Goal: Task Accomplishment & Management: Manage account settings

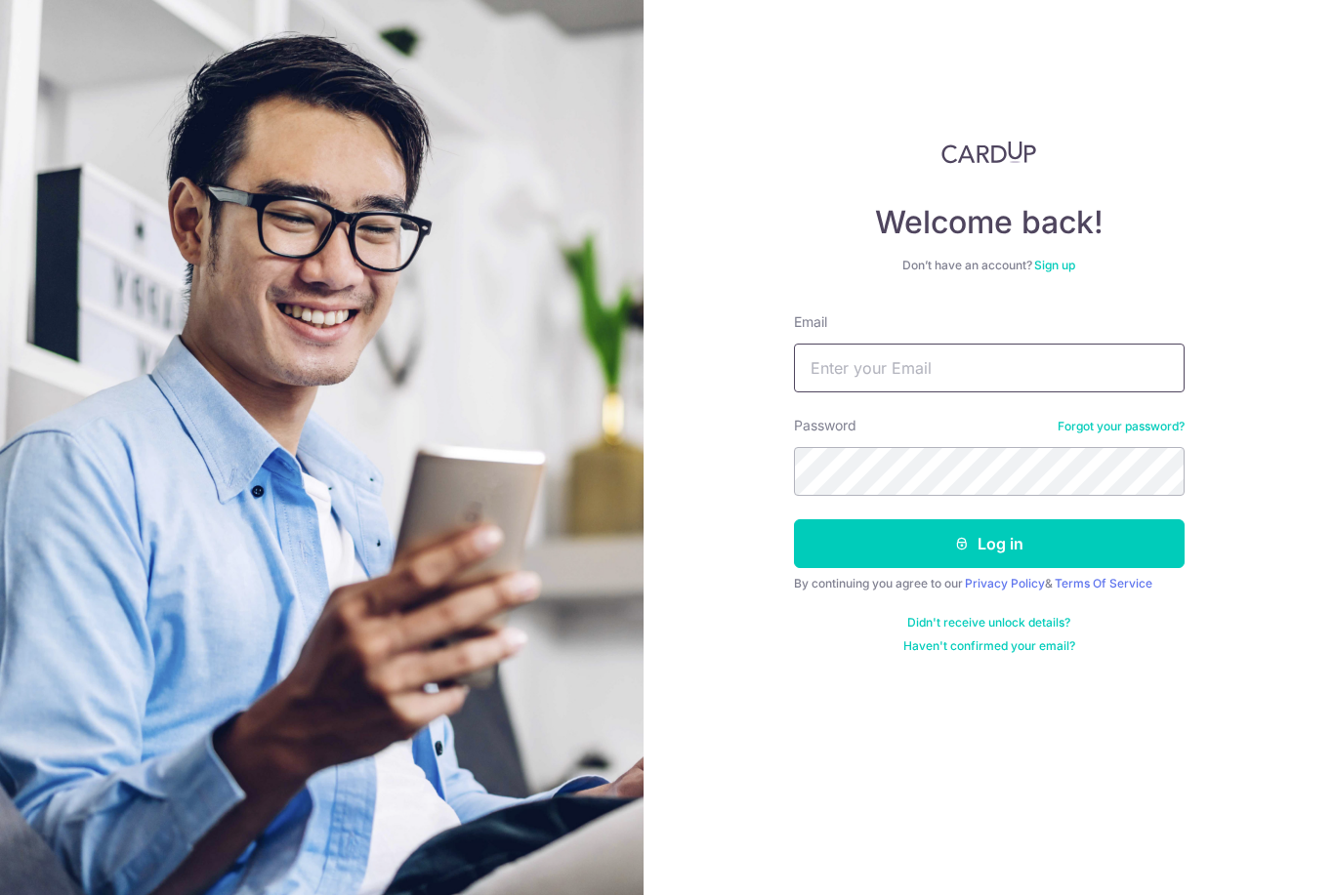
type input "[EMAIL_ADDRESS][DOMAIN_NAME]"
click at [988, 544] on button "Log in" at bounding box center [989, 544] width 391 height 49
click at [1127, 542] on button "Log in" at bounding box center [989, 544] width 391 height 49
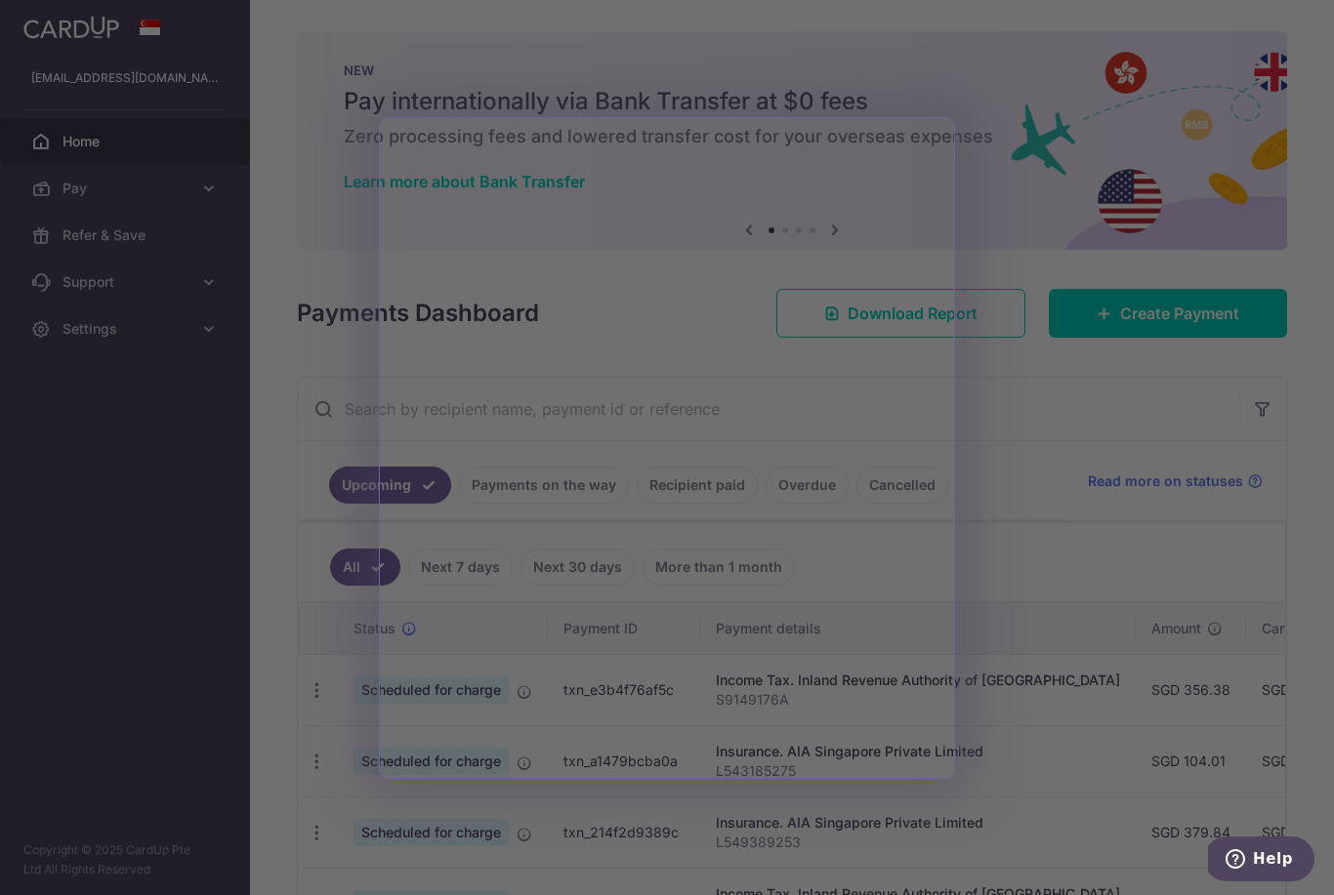
click at [1055, 475] on div at bounding box center [674, 452] width 1348 height 904
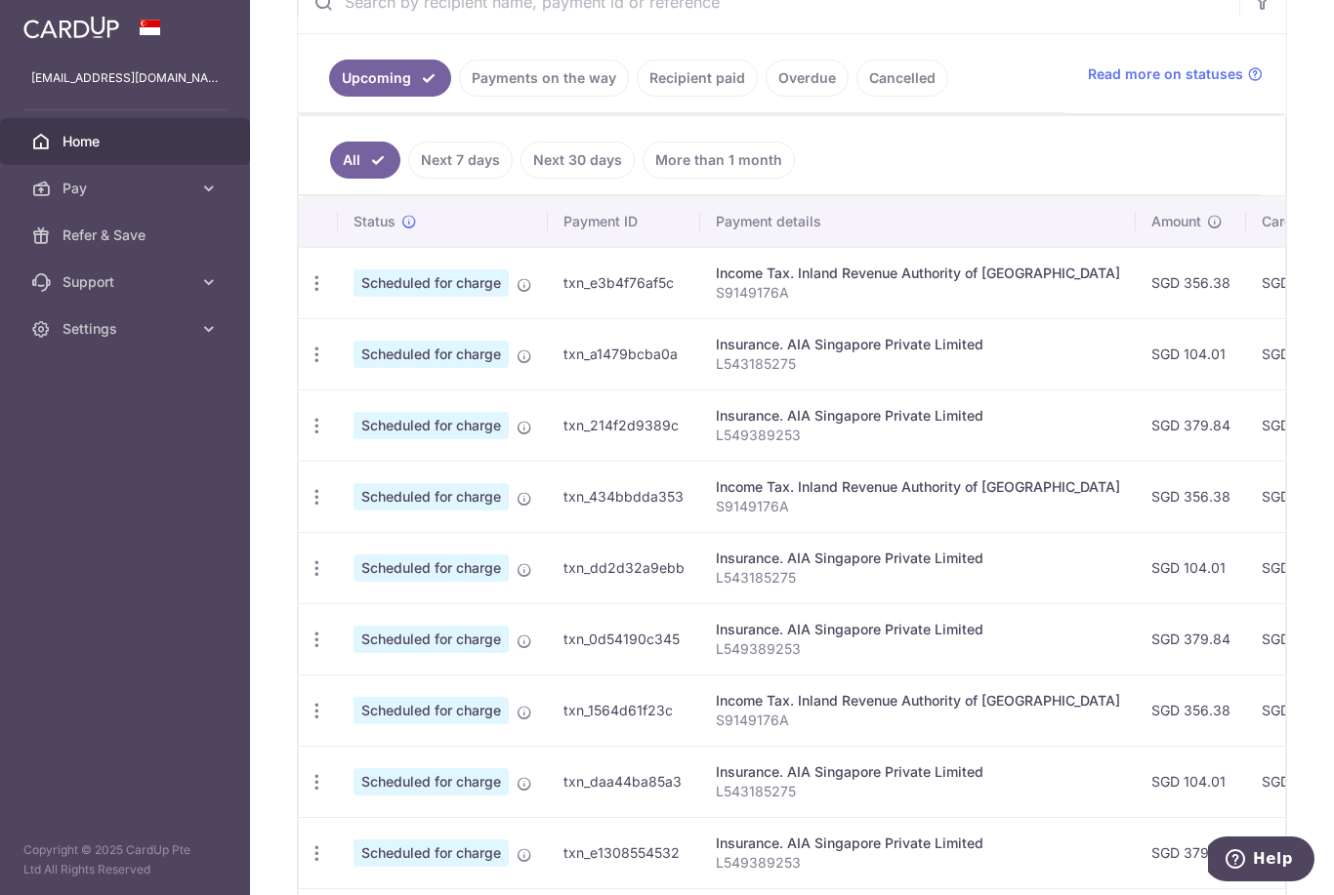
scroll to position [405, 0]
click at [459, 99] on link "Payments on the way" at bounding box center [544, 80] width 170 height 37
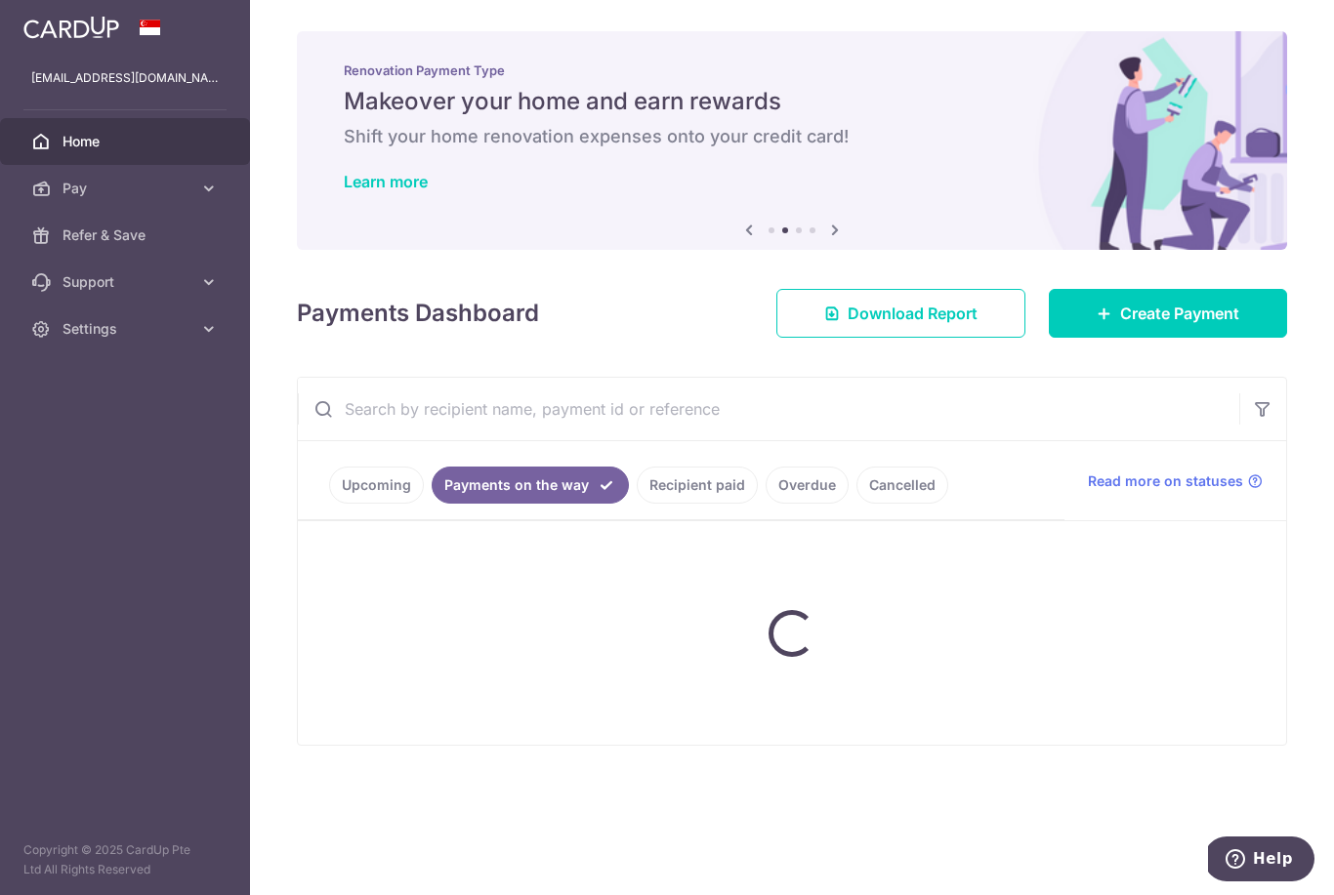
scroll to position [0, 0]
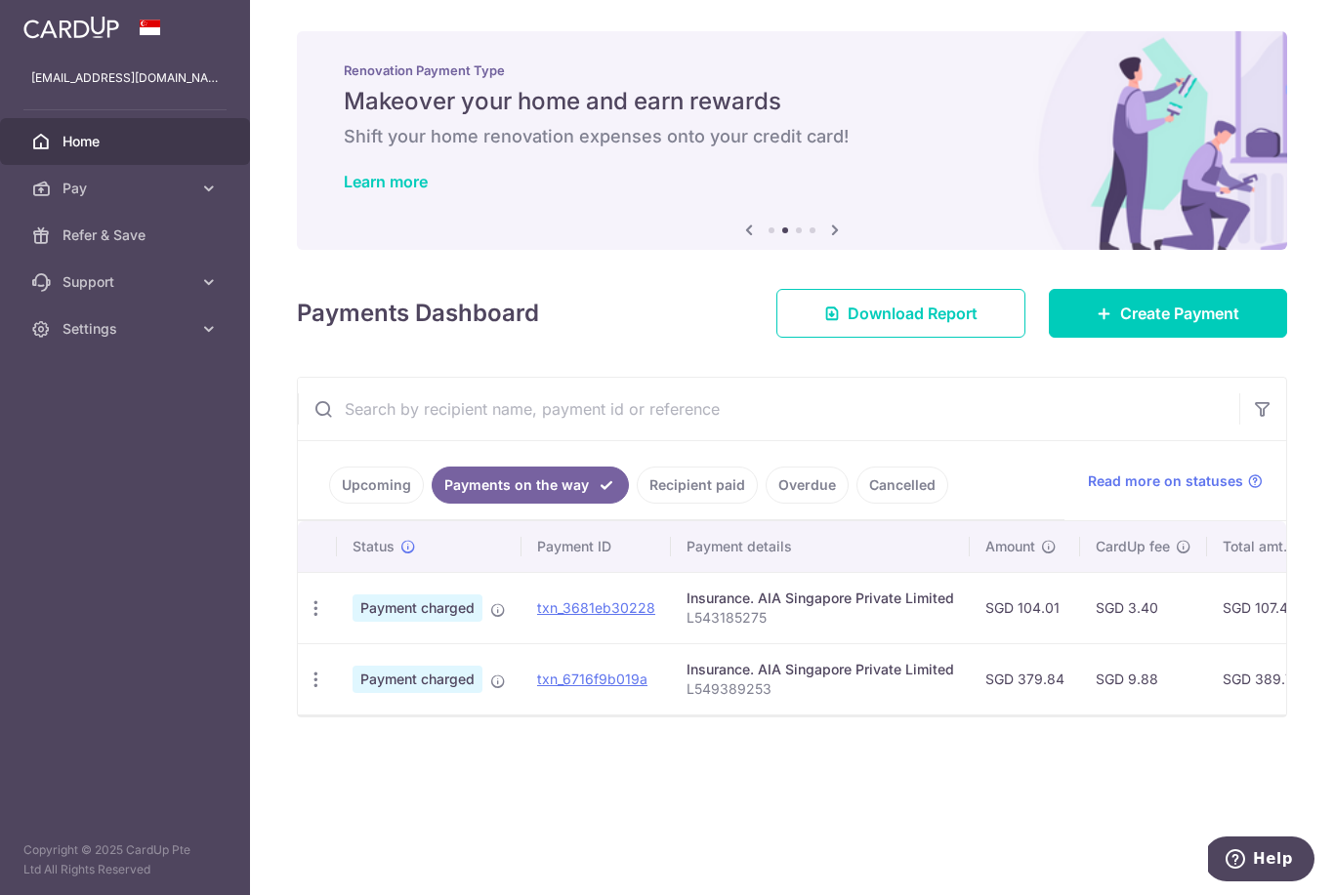
click at [637, 504] on link "Recipient paid" at bounding box center [697, 485] width 121 height 37
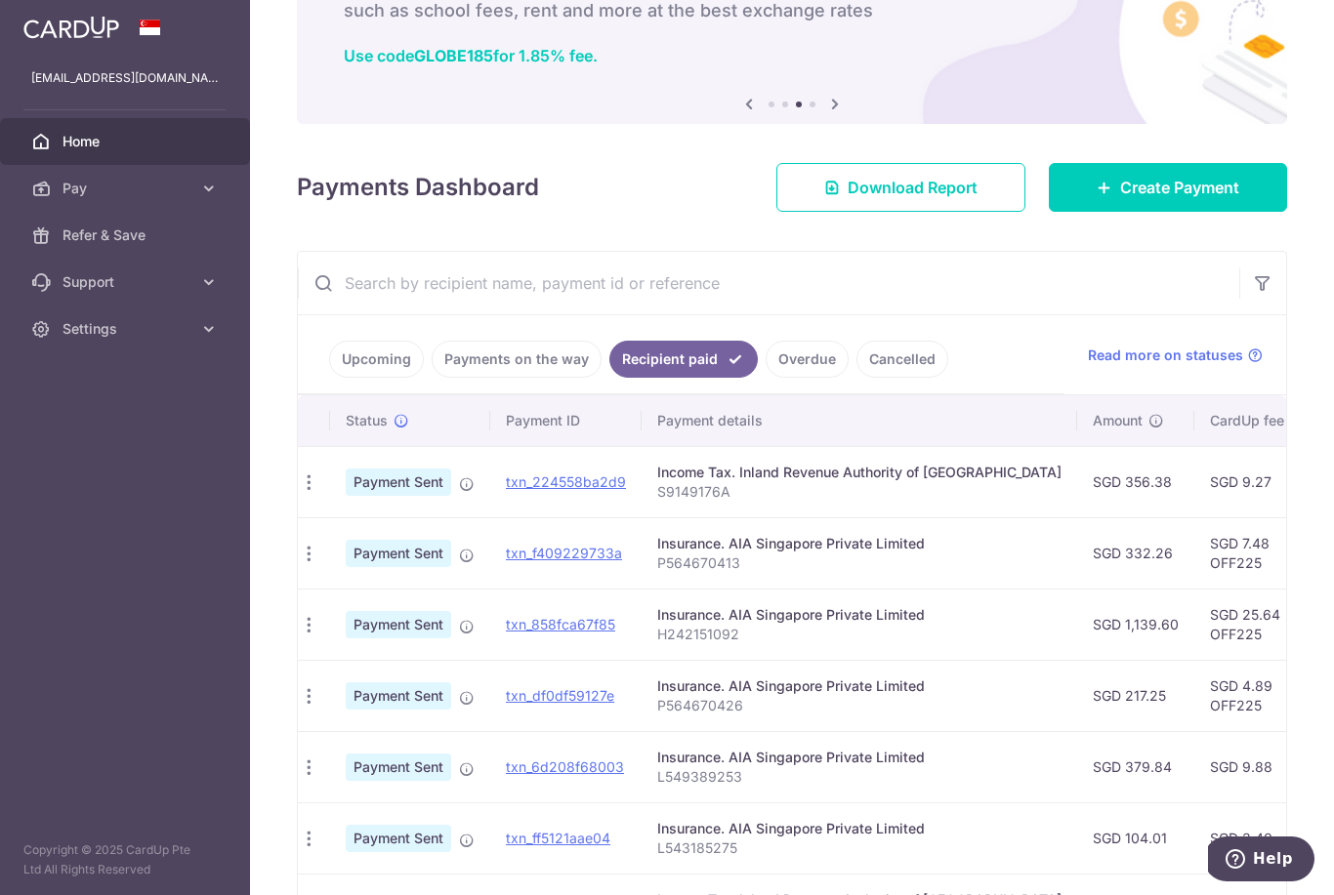
scroll to position [87, 0]
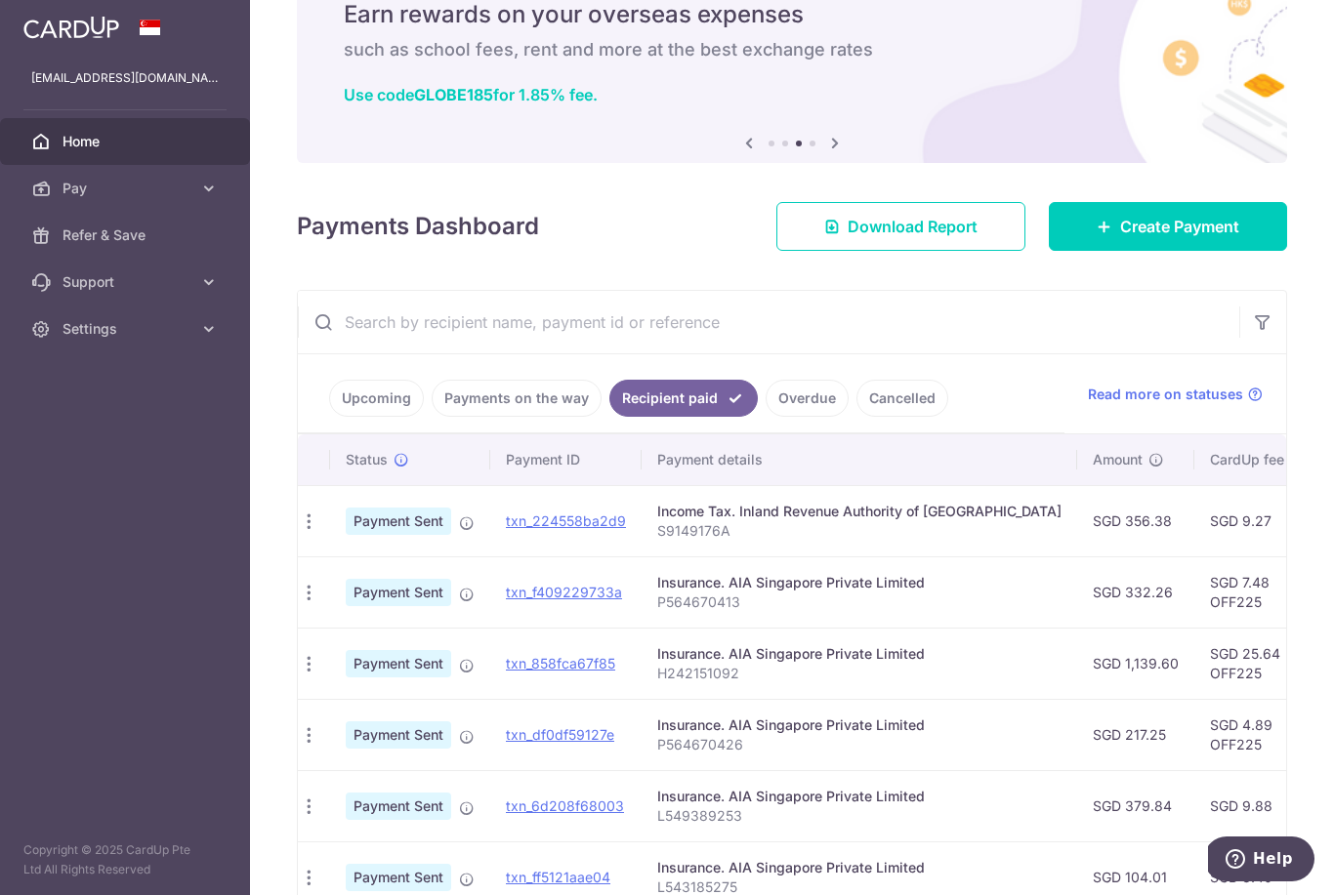
click at [329, 417] on link "Upcoming" at bounding box center [376, 398] width 95 height 37
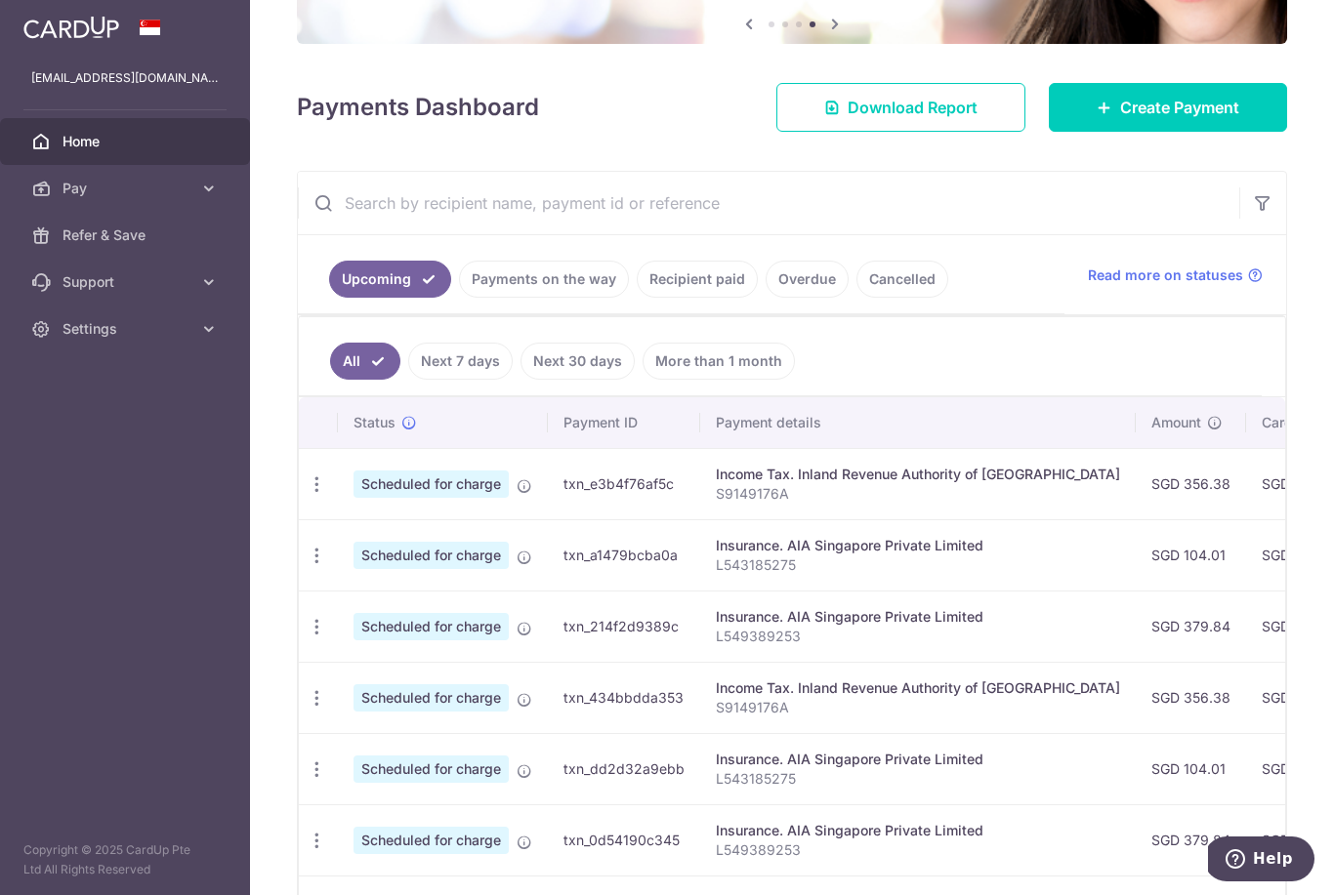
scroll to position [158, 0]
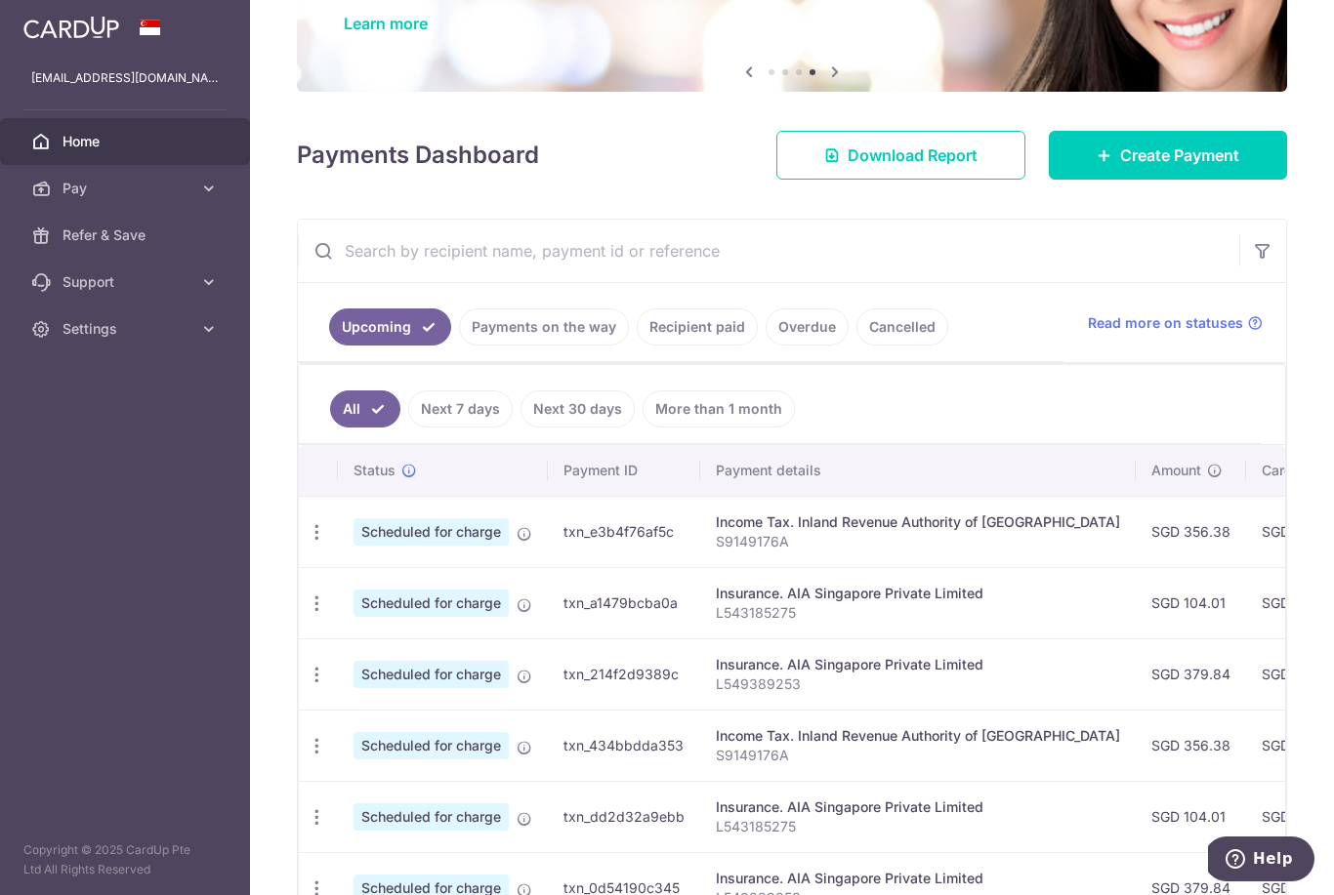
click at [459, 346] on link "Payments on the way" at bounding box center [544, 327] width 170 height 37
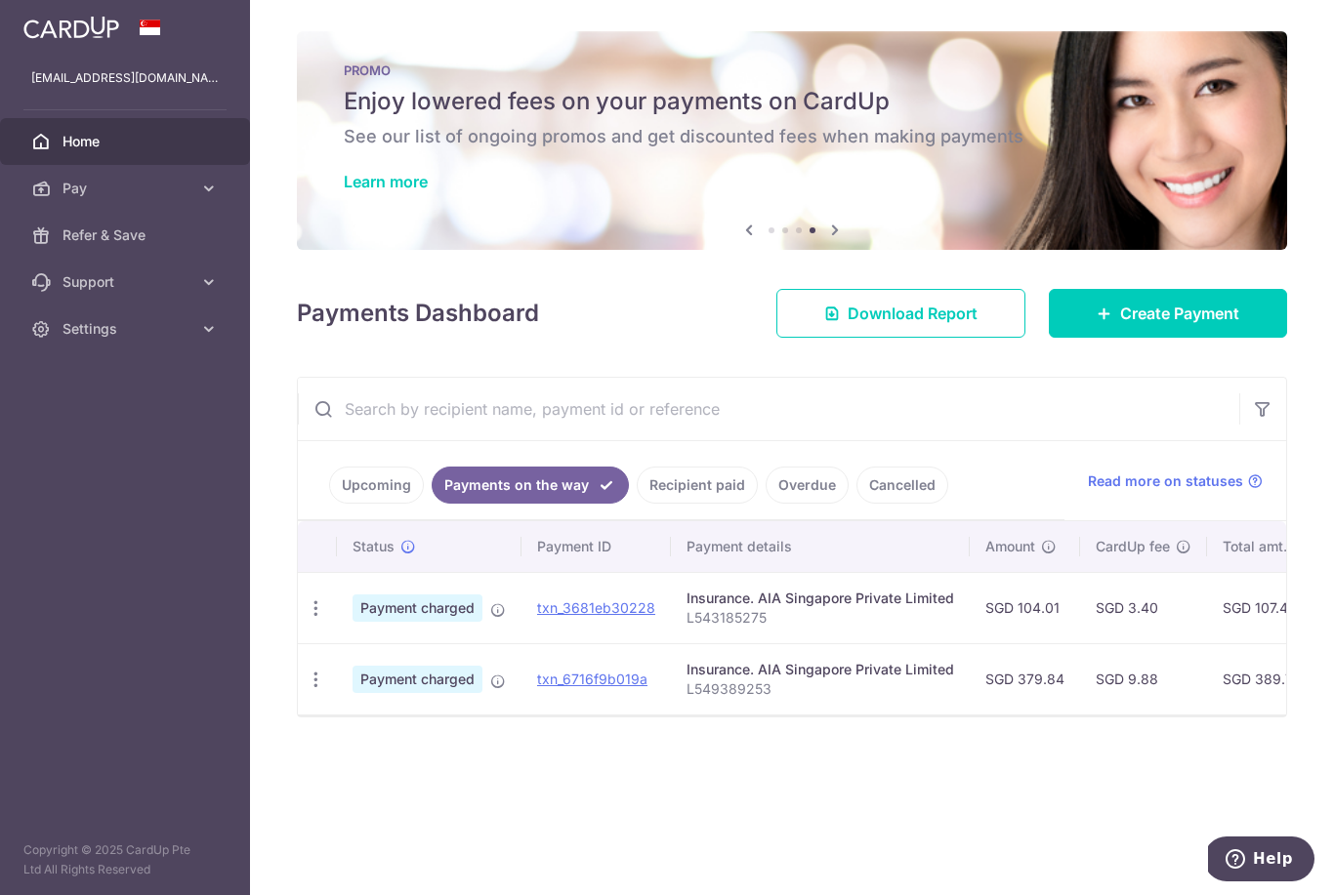
click at [0, 0] on icon "button" at bounding box center [0, 0] width 0 height 0
click at [213, 332] on icon at bounding box center [209, 329] width 20 height 20
click at [115, 428] on span "Logout" at bounding box center [126, 423] width 129 height 20
